Goal: Transaction & Acquisition: Purchase product/service

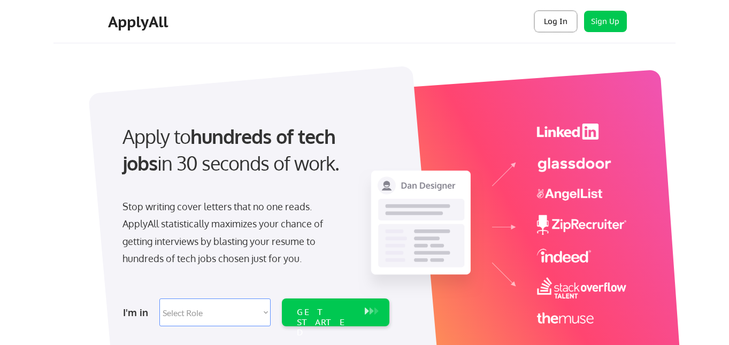
click at [552, 19] on button "Log In" at bounding box center [555, 21] width 43 height 21
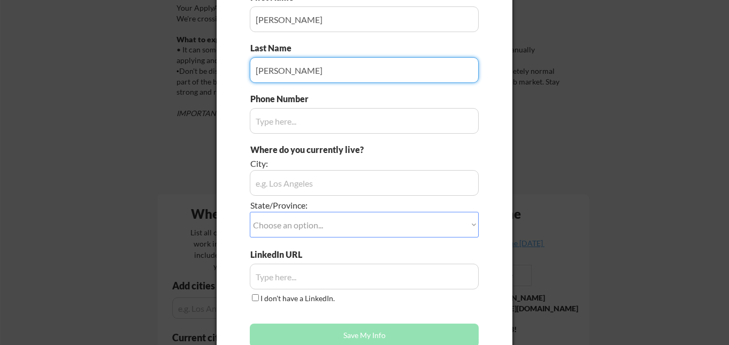
scroll to position [121, 0]
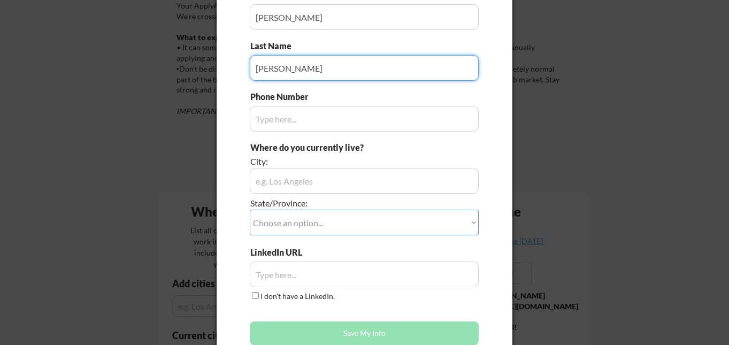
click at [406, 125] on input "input" at bounding box center [364, 119] width 229 height 26
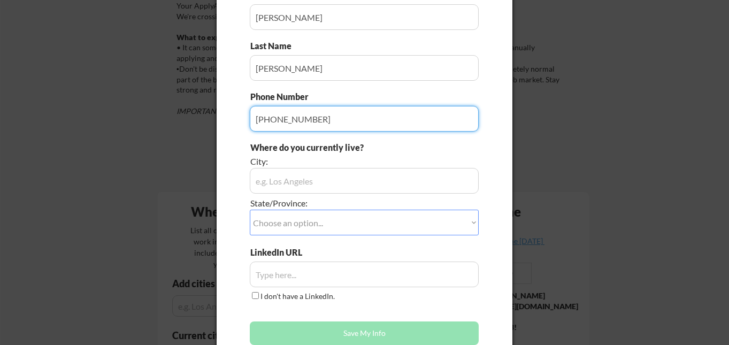
type input "336-803-1541"
click at [407, 197] on div "State/Province:" at bounding box center [334, 203] width 169 height 12
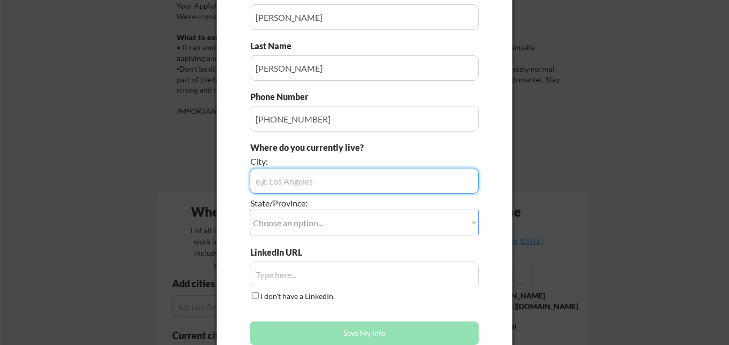
click at [399, 175] on input "input" at bounding box center [364, 181] width 229 height 26
type input "Washington"
click at [395, 218] on select "Choose an option... Other/Not Applicable Alabama Alaska Alberta Arizona Arkansa…" at bounding box center [364, 223] width 229 height 26
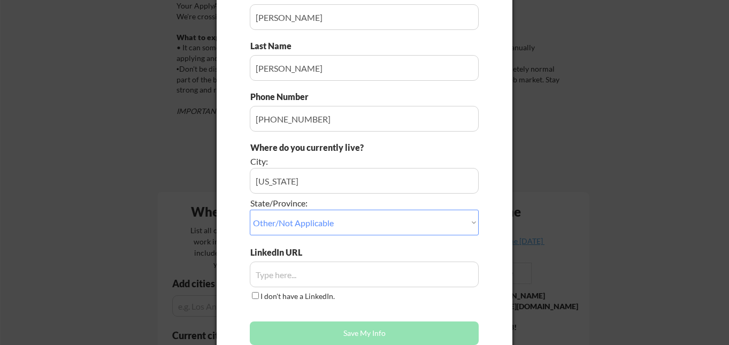
click at [410, 228] on select "Choose an option... Other/Not Applicable Alabama Alaska Alberta Arizona Arkansa…" at bounding box center [364, 223] width 229 height 26
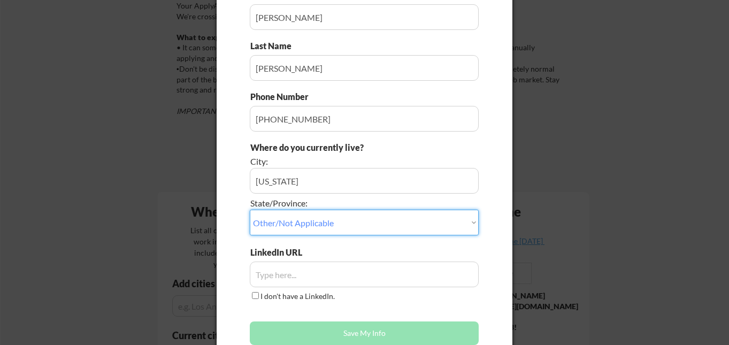
select select ""District of Columbia""
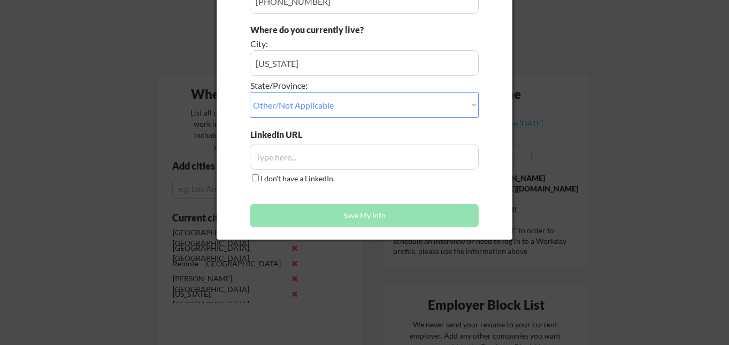
scroll to position [242, 0]
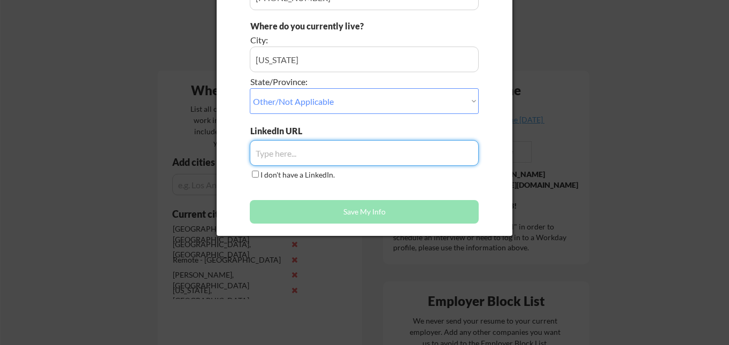
click at [363, 149] on input "input" at bounding box center [364, 153] width 229 height 26
paste input "https://www.linkedin.com/in/bnadams/"
type input "https://www.linkedin.com/in/bnadams/"
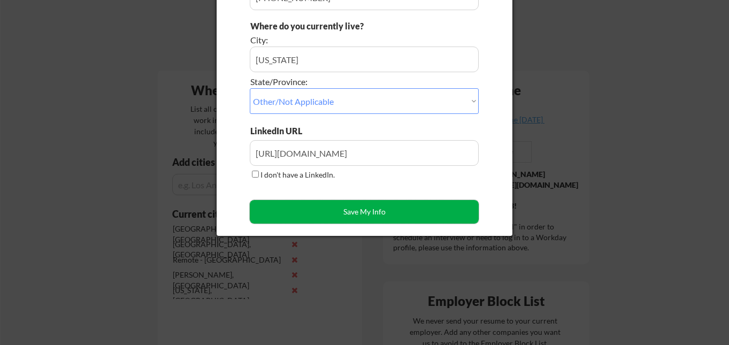
click at [385, 216] on button "Save My Info" at bounding box center [364, 212] width 229 height 24
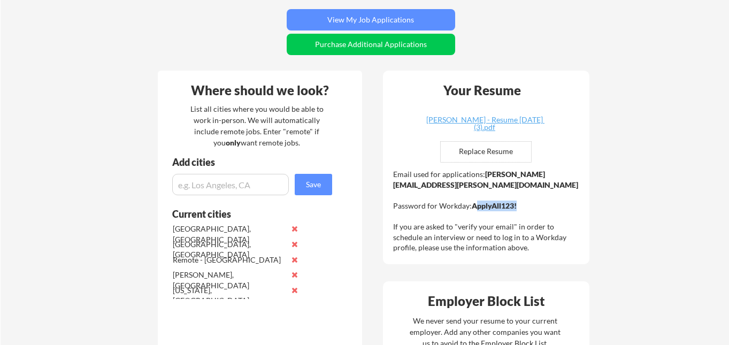
drag, startPoint x: 516, startPoint y: 207, endPoint x: 477, endPoint y: 203, distance: 39.7
click at [477, 203] on strong "ApplyAll123!" at bounding box center [494, 205] width 45 height 9
click at [471, 191] on div "Email used for applications: brittany.adams@mailflux.com Password for Workday: …" at bounding box center [487, 211] width 189 height 84
click at [498, 158] on input "file" at bounding box center [486, 152] width 90 height 20
type input "C:\fakepath\Britt Adams - Resume_March 2025 (3).pdf"
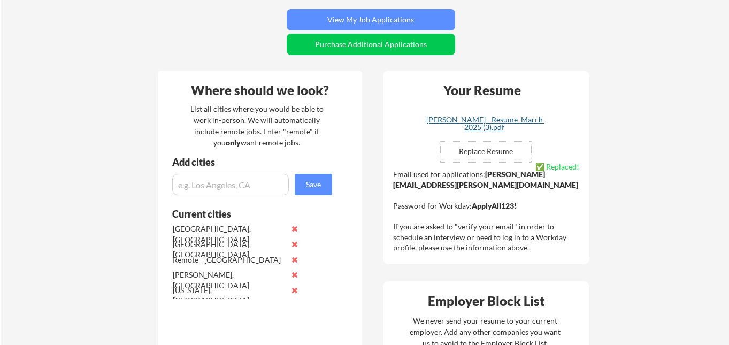
click at [503, 120] on div "[PERSON_NAME] - Resume_March 2025 (3).pdf" at bounding box center [484, 123] width 127 height 15
click at [268, 185] on input "input" at bounding box center [230, 184] width 117 height 21
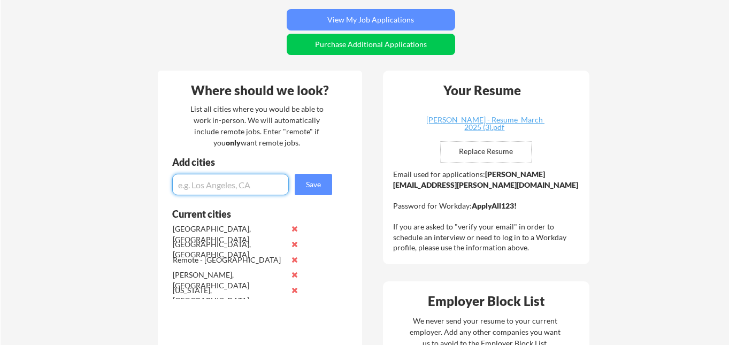
click at [294, 230] on button at bounding box center [295, 229] width 8 height 8
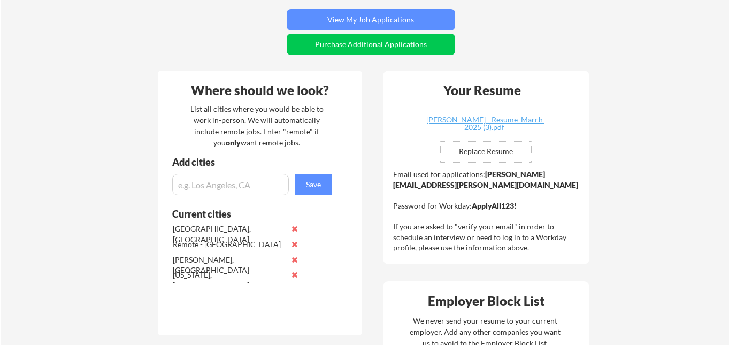
click at [294, 230] on button at bounding box center [295, 229] width 8 height 8
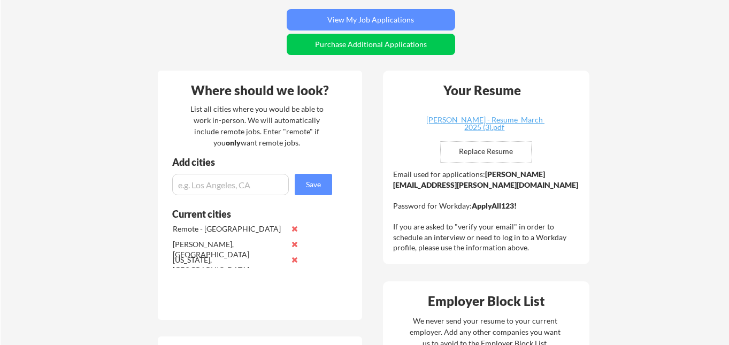
click at [294, 244] on button at bounding box center [295, 244] width 8 height 8
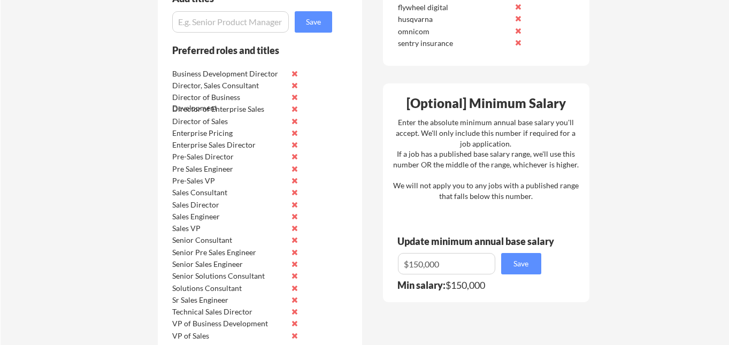
scroll to position [689, 0]
click at [462, 264] on input "input" at bounding box center [446, 263] width 97 height 21
click at [515, 261] on button "Save" at bounding box center [521, 263] width 40 height 21
click at [420, 259] on input "input" at bounding box center [446, 263] width 97 height 21
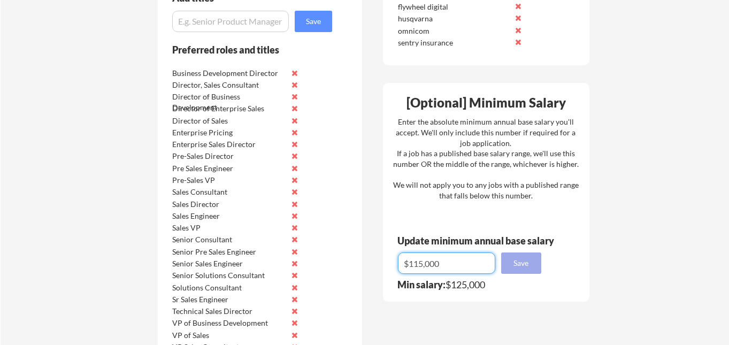
type input "$115,000"
click at [529, 272] on button "Save" at bounding box center [521, 263] width 40 height 21
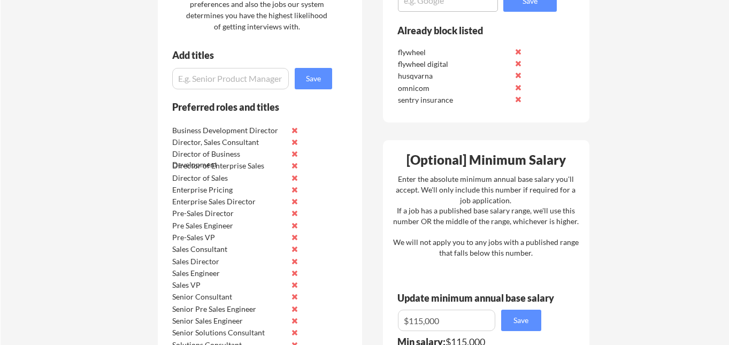
scroll to position [630, 0]
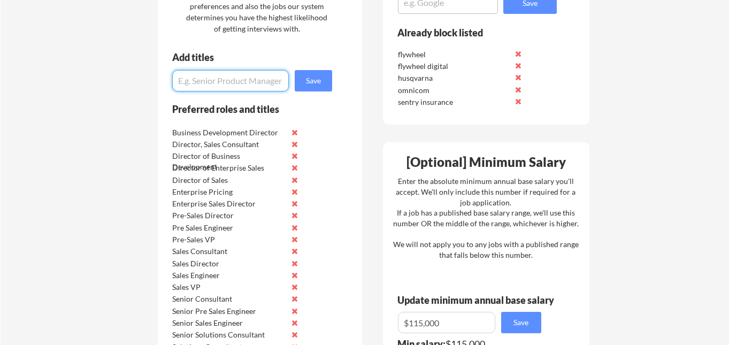
click at [246, 80] on input "input" at bounding box center [230, 80] width 117 height 21
type input "Individual Contributor"
click at [316, 81] on button "Save" at bounding box center [313, 80] width 37 height 21
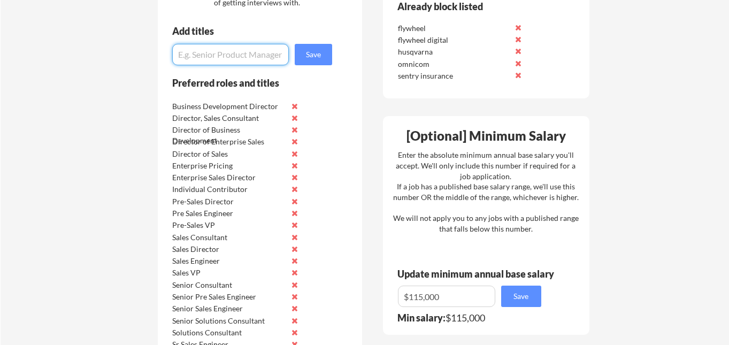
scroll to position [657, 0]
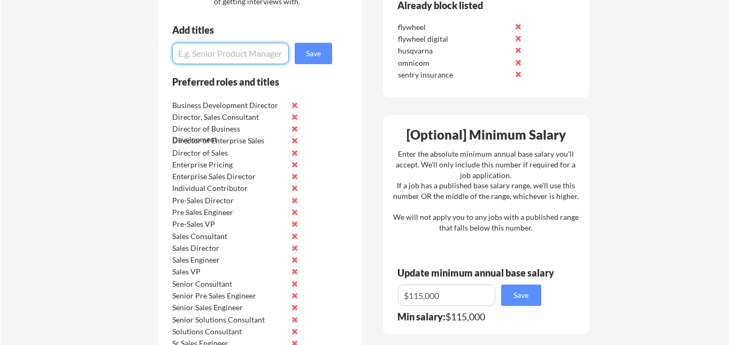
click at [238, 52] on input "input" at bounding box center [230, 53] width 117 height 21
type input "Sales Specialist"
click at [324, 48] on button "Save" at bounding box center [313, 53] width 37 height 21
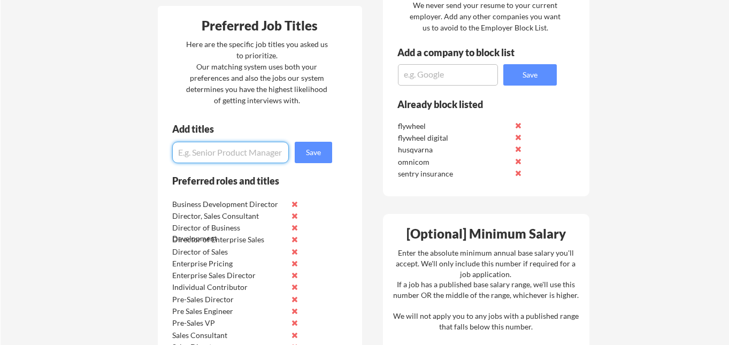
scroll to position [564, 0]
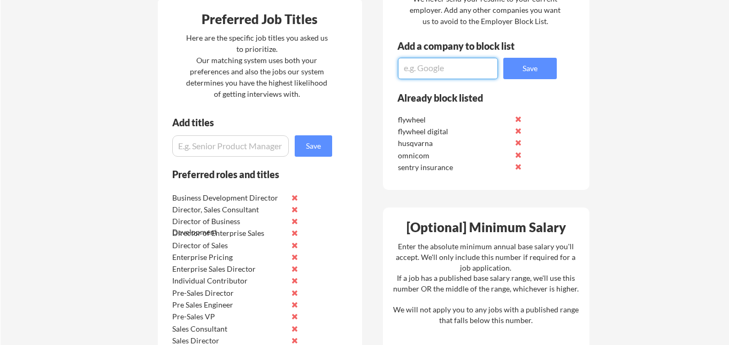
click at [420, 72] on textarea at bounding box center [448, 68] width 100 height 21
type textarea "dealmaker"
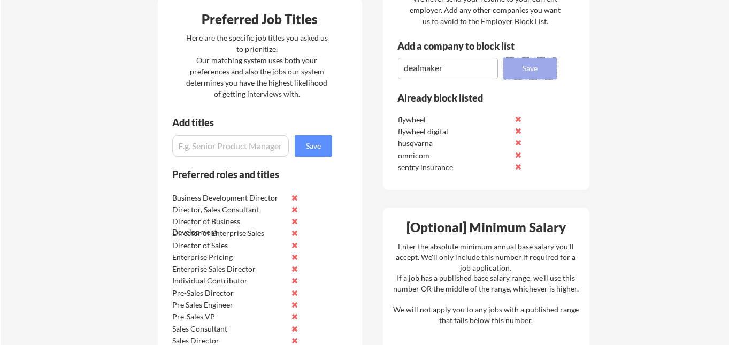
click at [544, 70] on button "Save" at bounding box center [530, 68] width 54 height 21
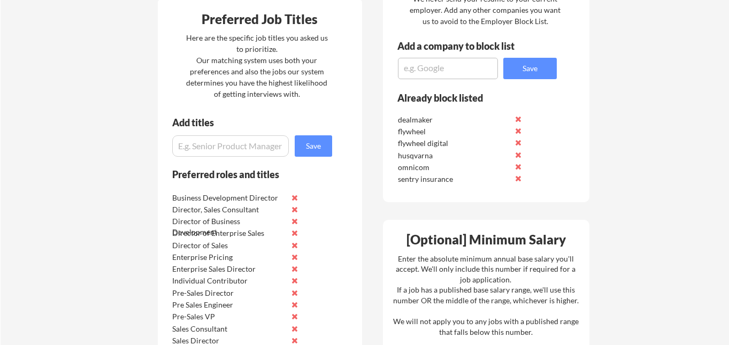
click at [474, 73] on textarea at bounding box center [448, 68] width 100 height 21
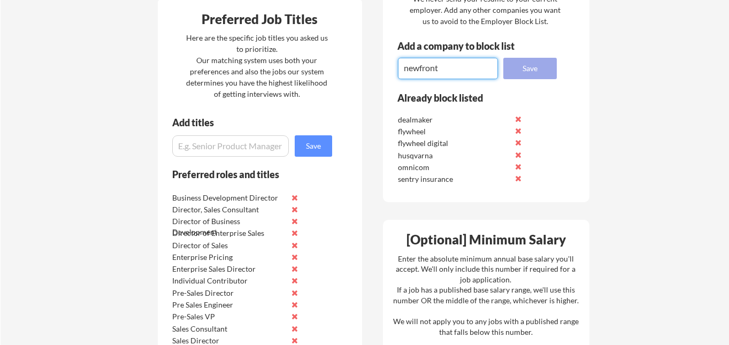
type textarea "newfront"
click at [531, 75] on button "Save" at bounding box center [530, 68] width 54 height 21
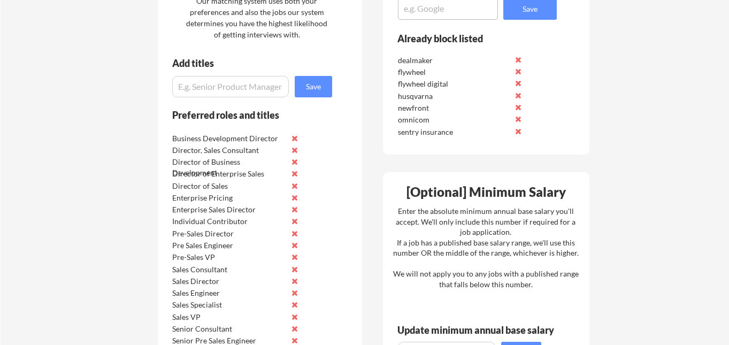
scroll to position [631, 0]
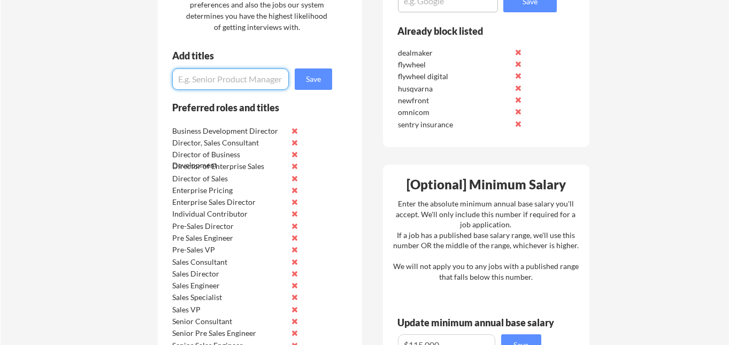
click at [231, 83] on input "input" at bounding box center [230, 78] width 117 height 21
type input "Sales Executive"
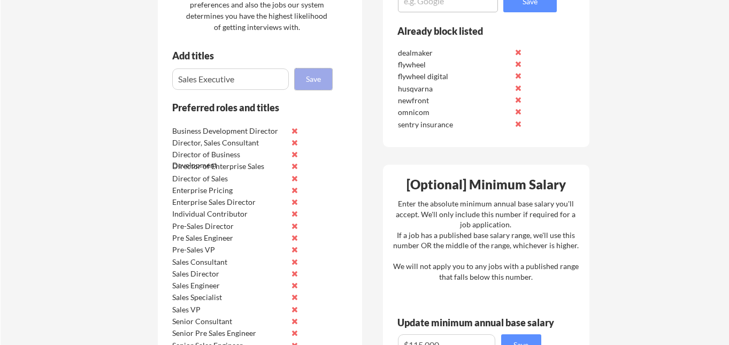
click at [307, 83] on button "Save" at bounding box center [313, 78] width 37 height 21
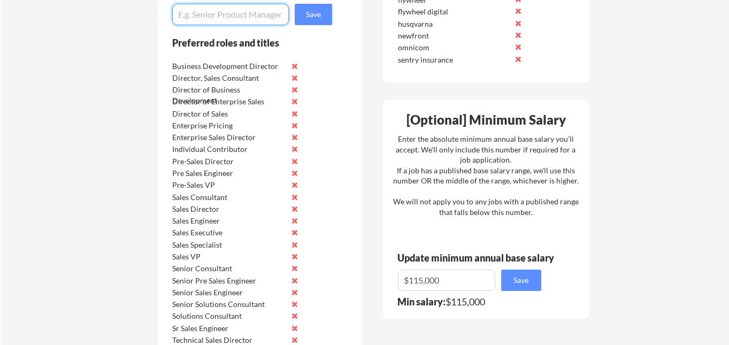
scroll to position [689, 0]
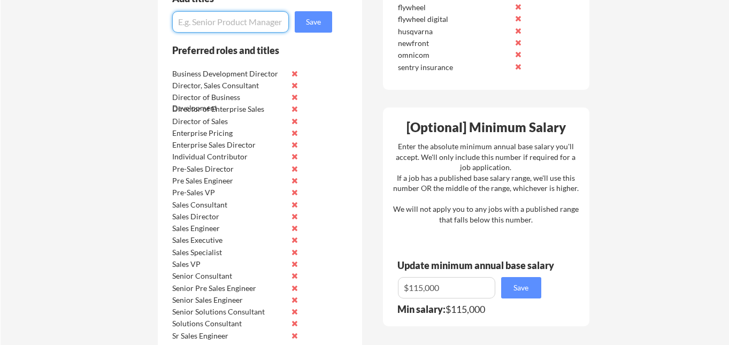
click at [257, 27] on input "input" at bounding box center [230, 21] width 117 height 21
paste input "Pre-Sales Consultant"
type input "Pre-Sales Consultant"
click at [315, 17] on button "Save" at bounding box center [313, 21] width 37 height 21
click at [240, 26] on input "input" at bounding box center [230, 21] width 117 height 21
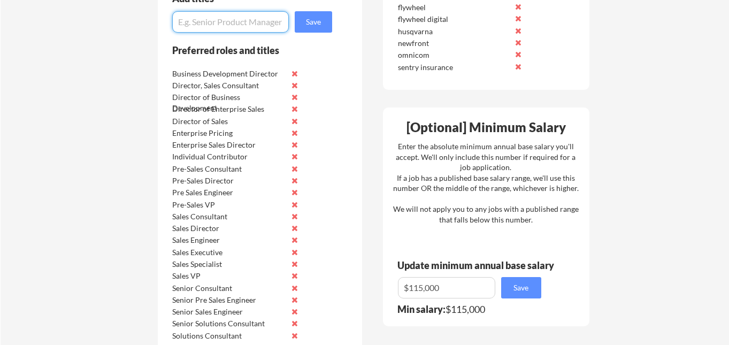
paste input "Pre-Sales Engineer"
drag, startPoint x: 260, startPoint y: 21, endPoint x: 149, endPoint y: 12, distance: 111.7
click at [149, 12] on div "Where should we look? List all cities where you would be able to work in-person…" at bounding box center [374, 172] width 450 height 1115
type input "Pre-Sales Engineer"
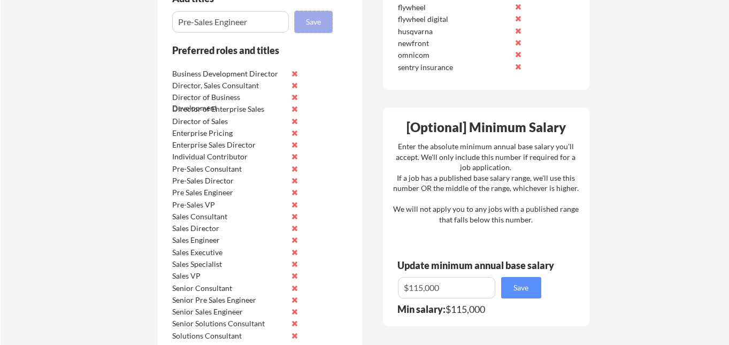
click at [310, 20] on button "Save" at bounding box center [313, 21] width 37 height 21
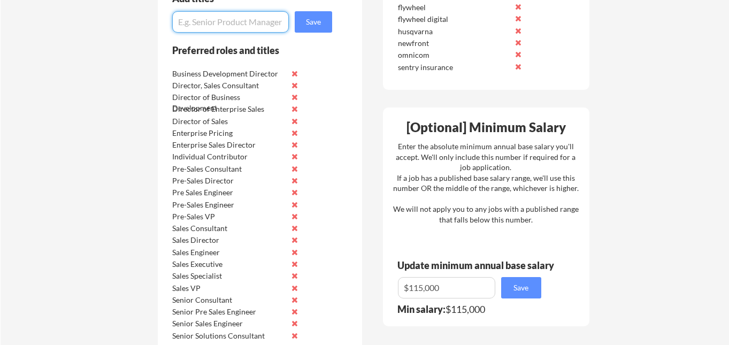
paste input "Product Specialist"
type input "Product Specialist"
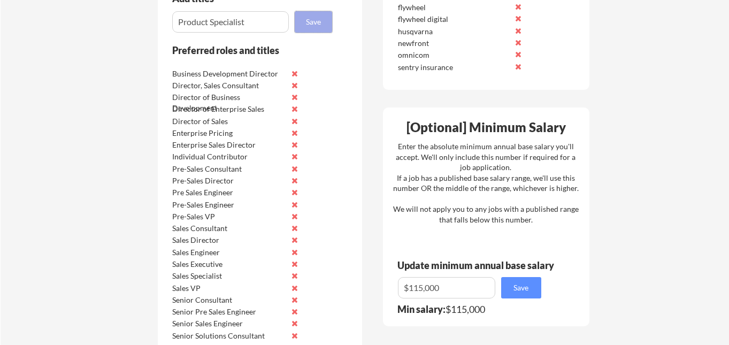
click at [306, 19] on button "Save" at bounding box center [313, 21] width 37 height 21
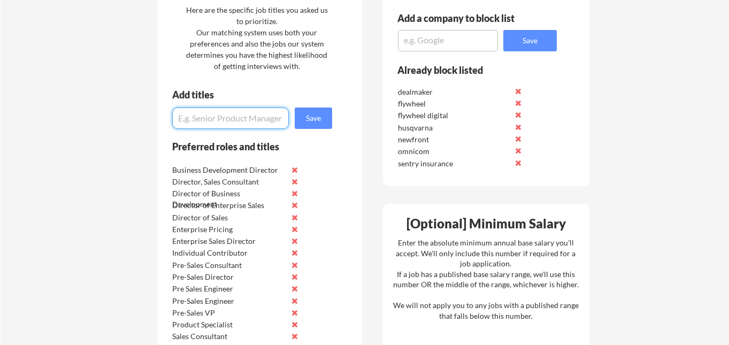
scroll to position [594, 0]
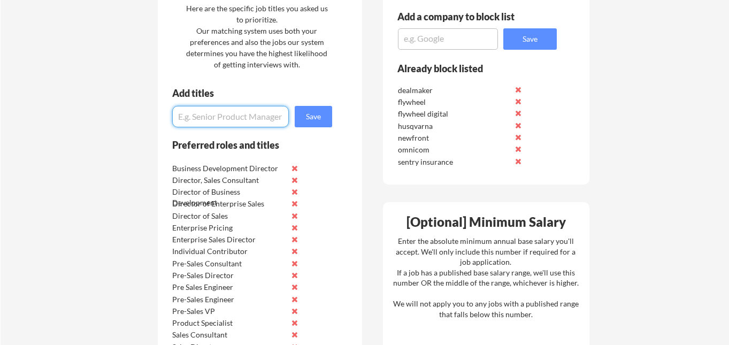
click at [251, 123] on input "input" at bounding box center [230, 116] width 117 height 21
type input "Enterprise Sales"
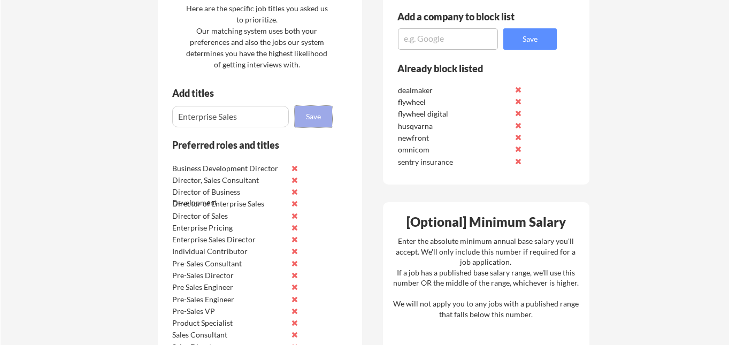
click at [328, 116] on button "Save" at bounding box center [313, 116] width 37 height 21
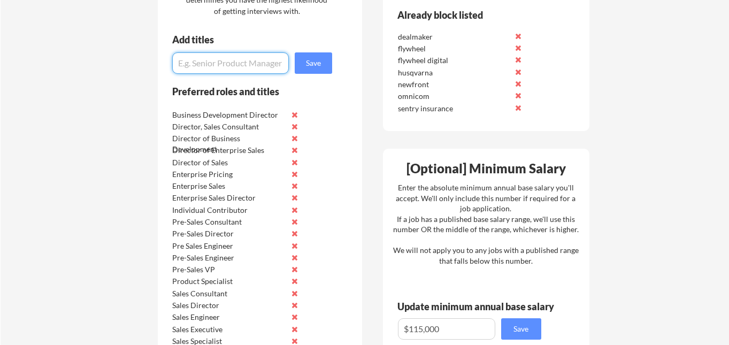
scroll to position [649, 0]
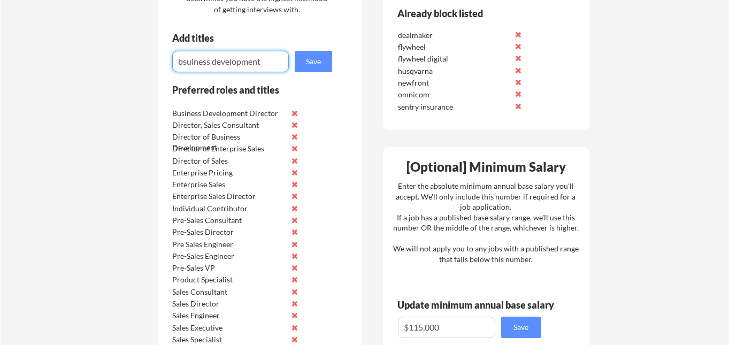
click at [198, 63] on input "input" at bounding box center [230, 61] width 117 height 21
click at [184, 63] on input "input" at bounding box center [230, 61] width 117 height 21
click at [220, 63] on input "input" at bounding box center [230, 61] width 117 height 21
type input "Business Development"
click at [297, 67] on button "Save" at bounding box center [313, 61] width 37 height 21
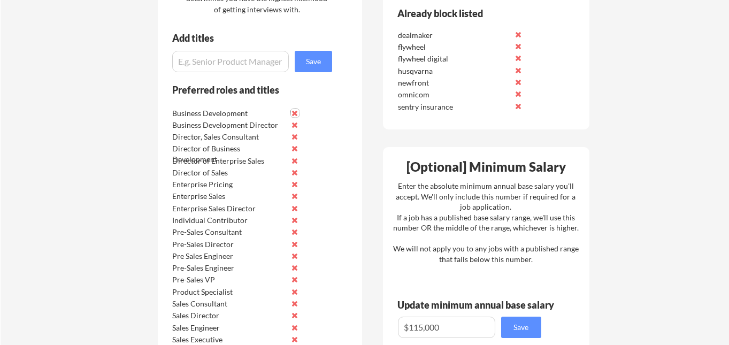
click at [296, 110] on button at bounding box center [295, 113] width 8 height 8
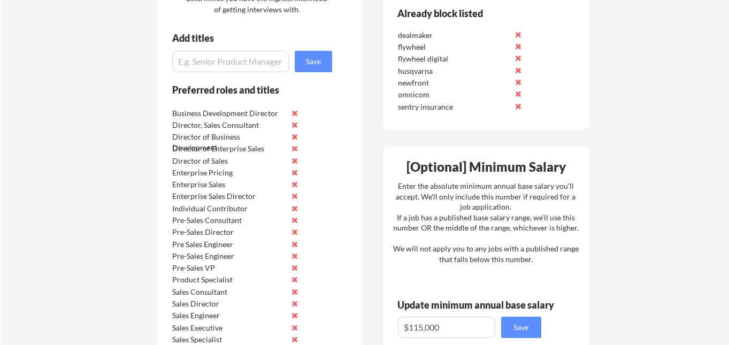
click at [206, 58] on input "input" at bounding box center [230, 61] width 117 height 21
type input "Senior Sales"
click at [325, 69] on button "Save" at bounding box center [313, 61] width 37 height 21
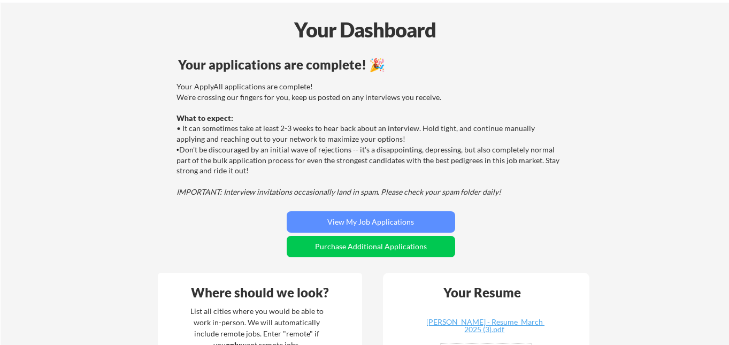
scroll to position [0, 0]
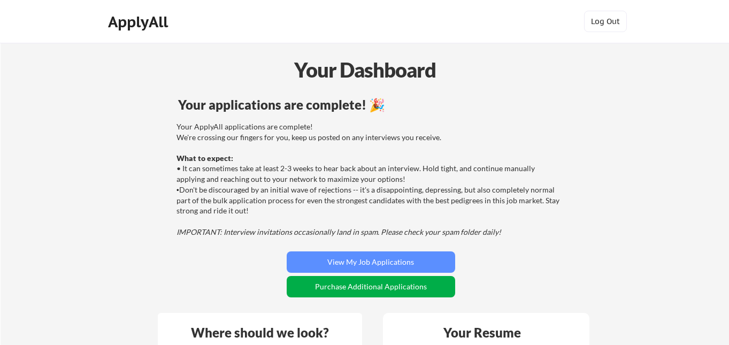
click at [384, 290] on button "Purchase Additional Applications" at bounding box center [371, 286] width 169 height 21
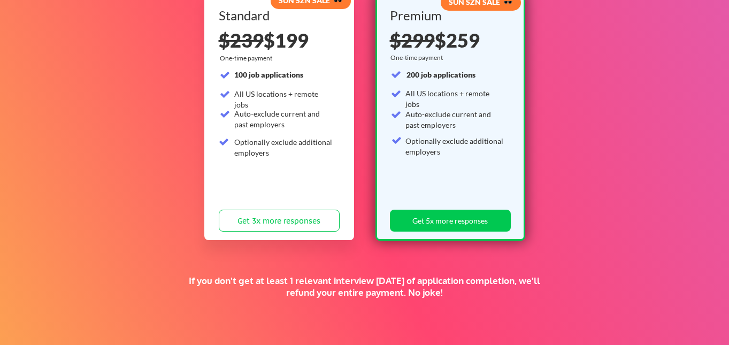
scroll to position [146, 0]
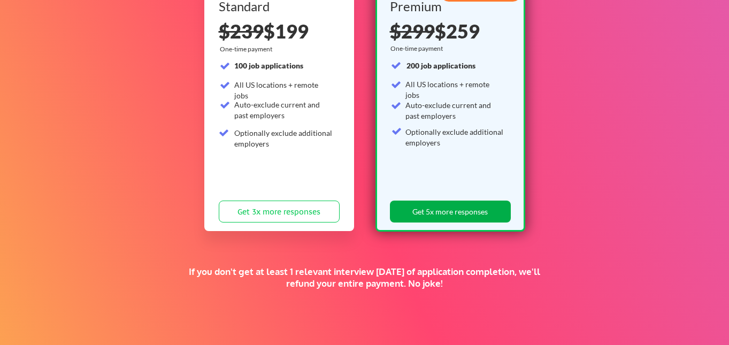
click at [464, 215] on button "Get 5x more responses" at bounding box center [450, 212] width 121 height 22
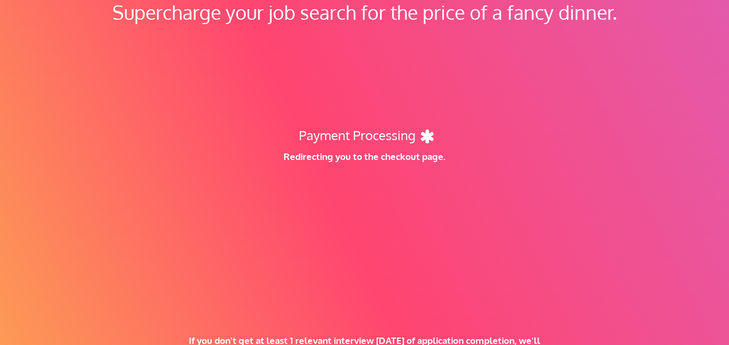
scroll to position [76, 0]
